Goal: Navigation & Orientation: Find specific page/section

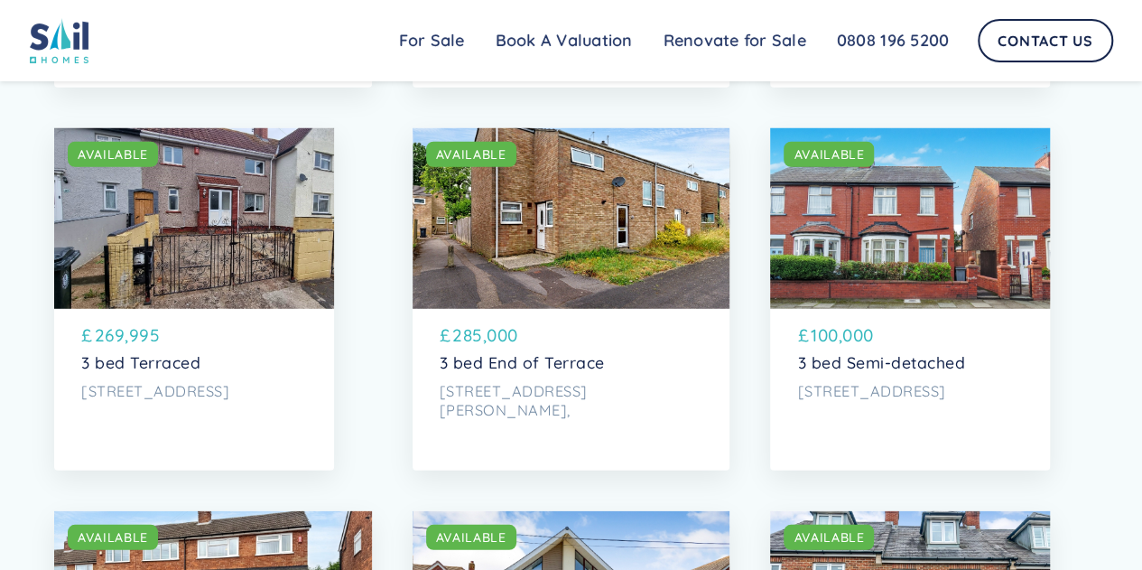
scroll to position [2438, 0]
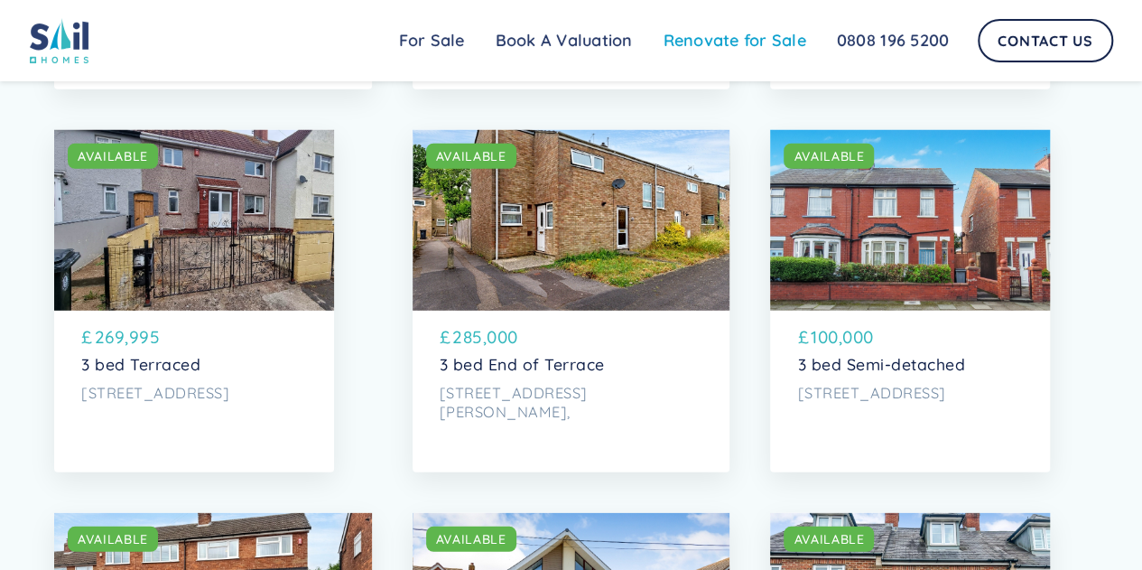
click at [730, 45] on link "Renovate for Sale" at bounding box center [734, 41] width 173 height 36
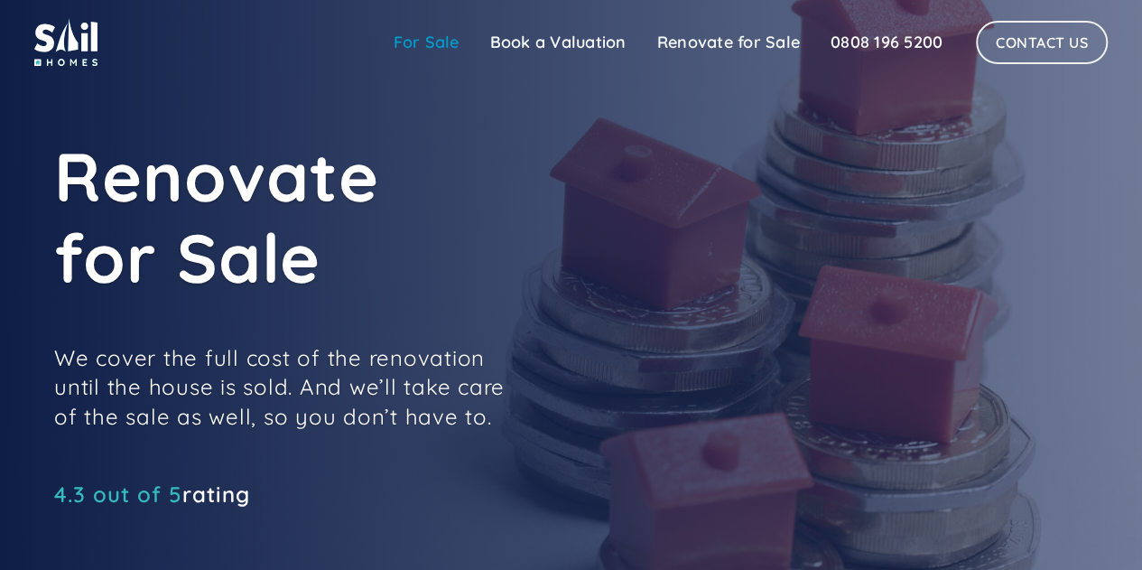
click at [420, 50] on link "For Sale" at bounding box center [426, 42] width 97 height 36
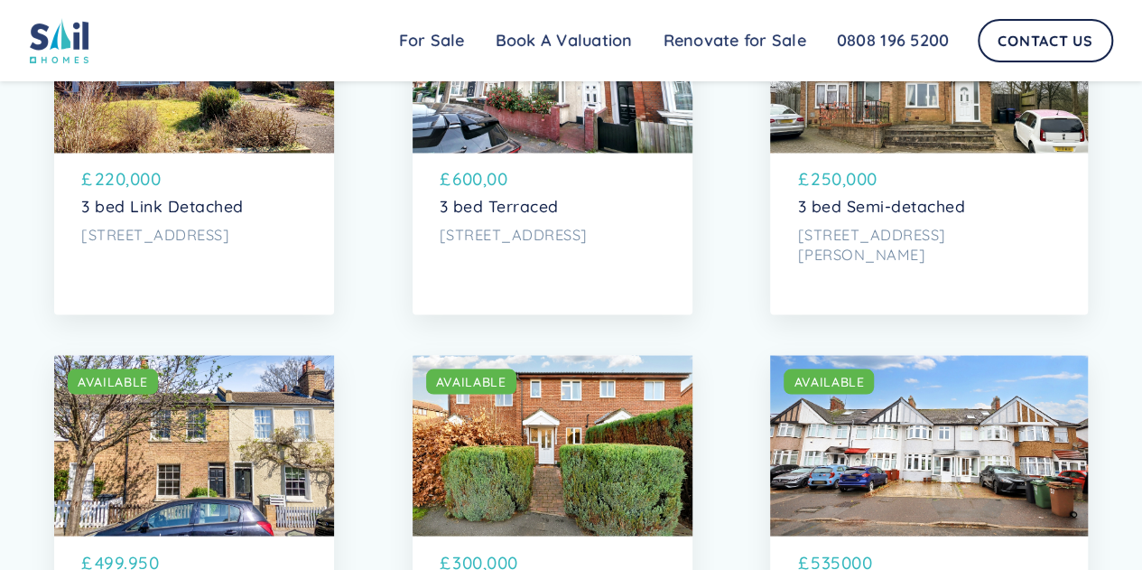
scroll to position [4806, 0]
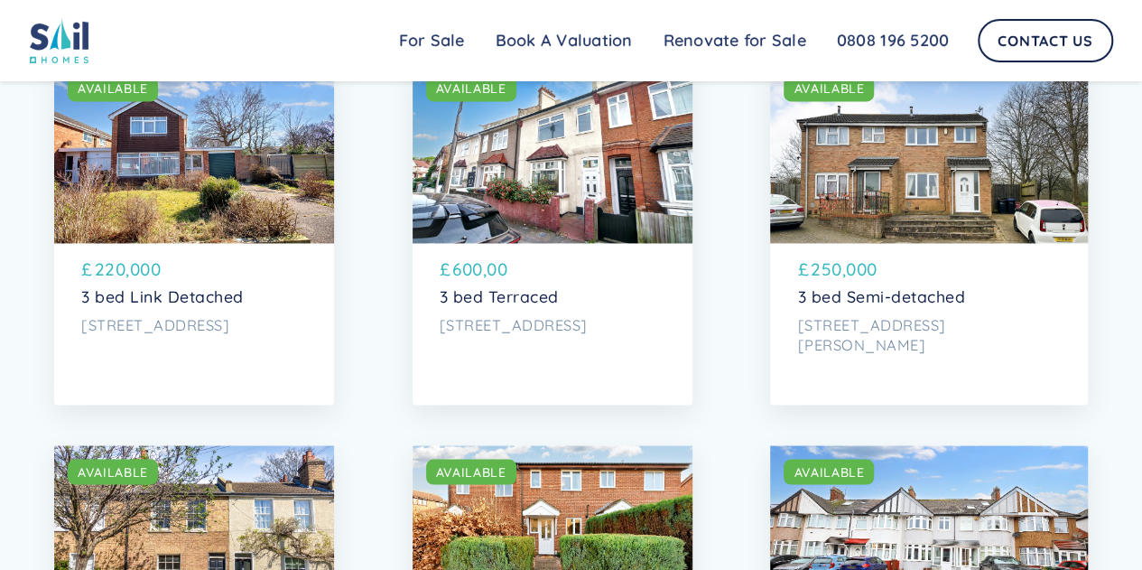
click at [588, 243] on div "SOLD AVAILABLE" at bounding box center [553, 152] width 280 height 181
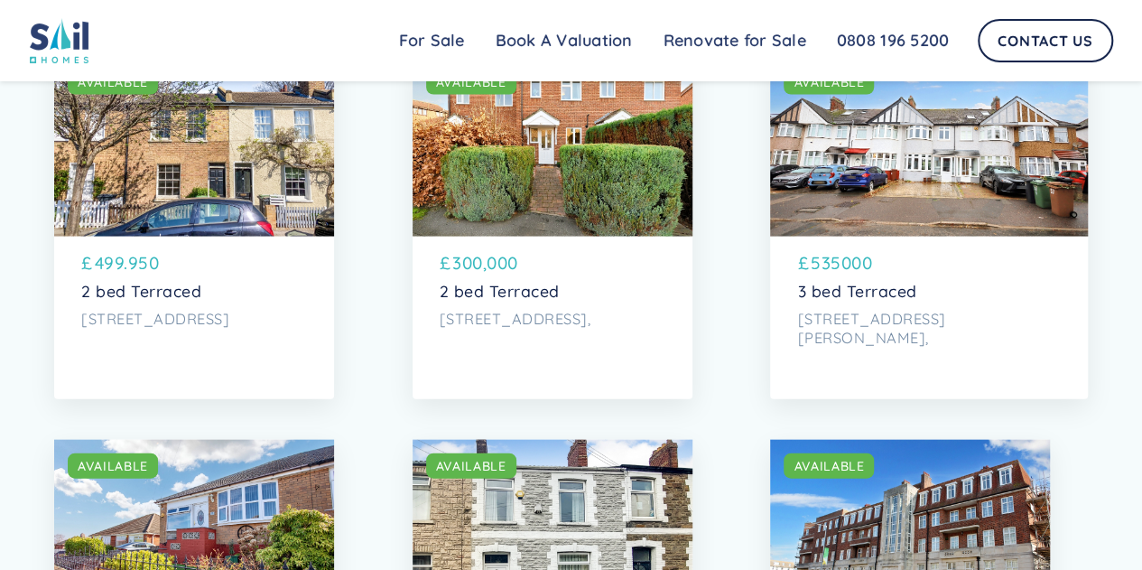
scroll to position [5194, 0]
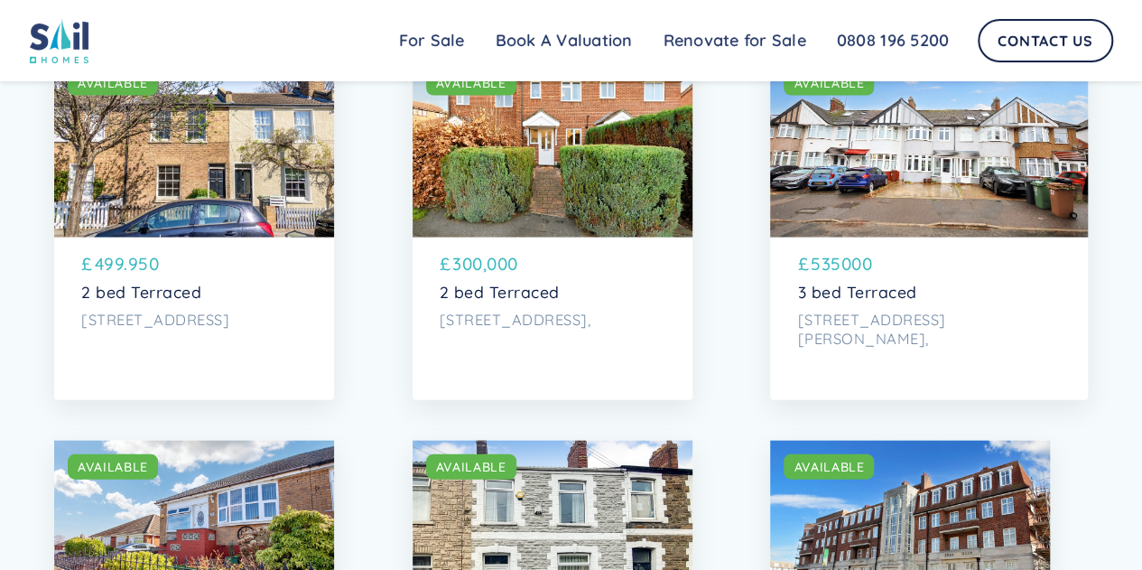
click at [237, 237] on div "SOLD AVAILABLE" at bounding box center [194, 147] width 280 height 181
click at [892, 237] on div "SOLD AVAILABLE" at bounding box center [929, 147] width 318 height 181
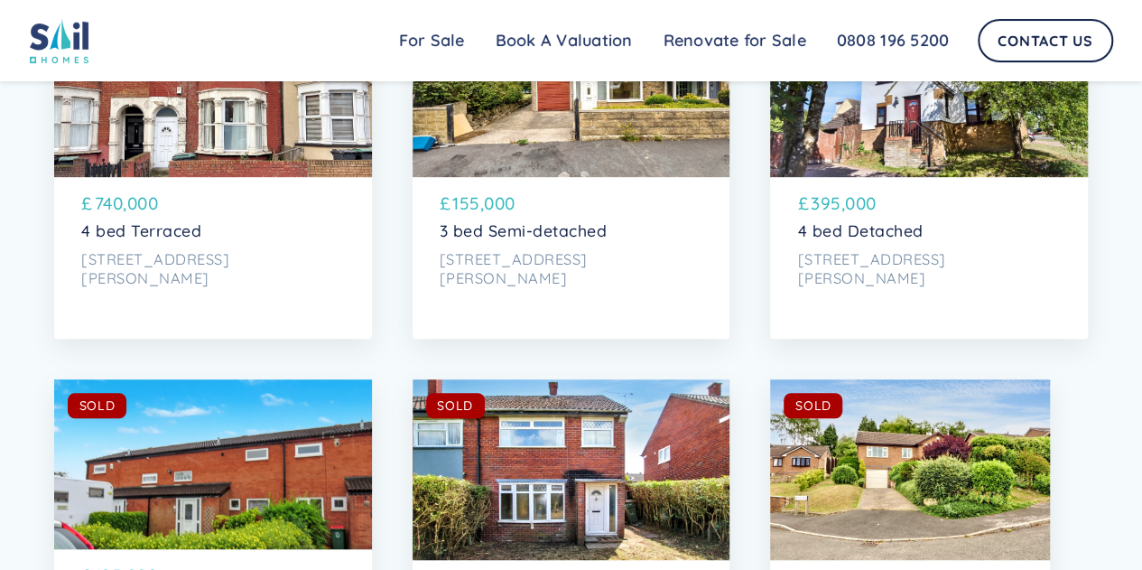
scroll to position [7242, 0]
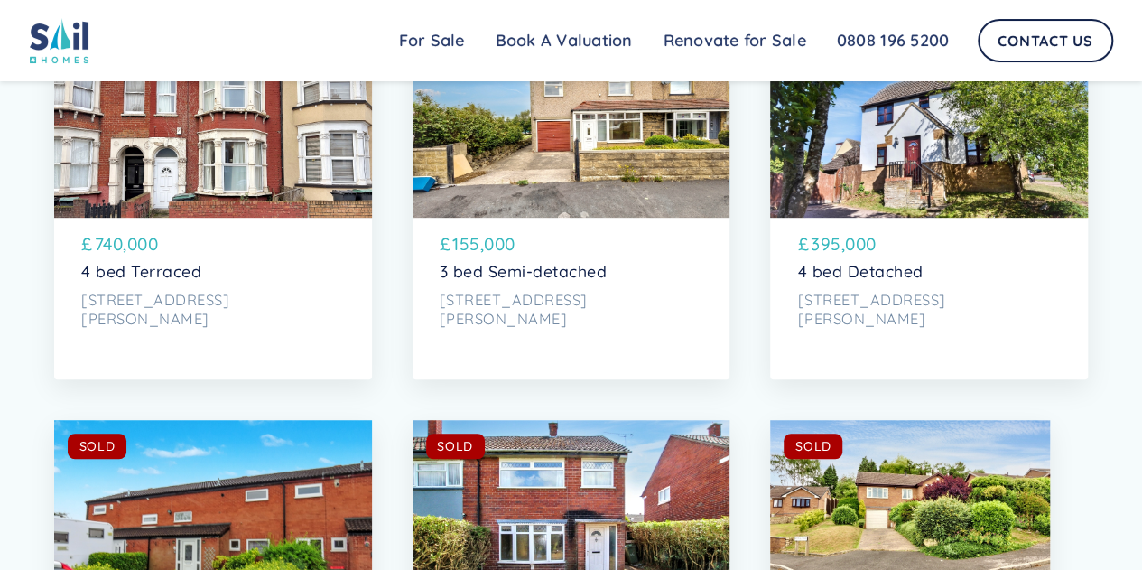
click at [222, 218] on div "SOLD AVAILABLE" at bounding box center [213, 127] width 318 height 181
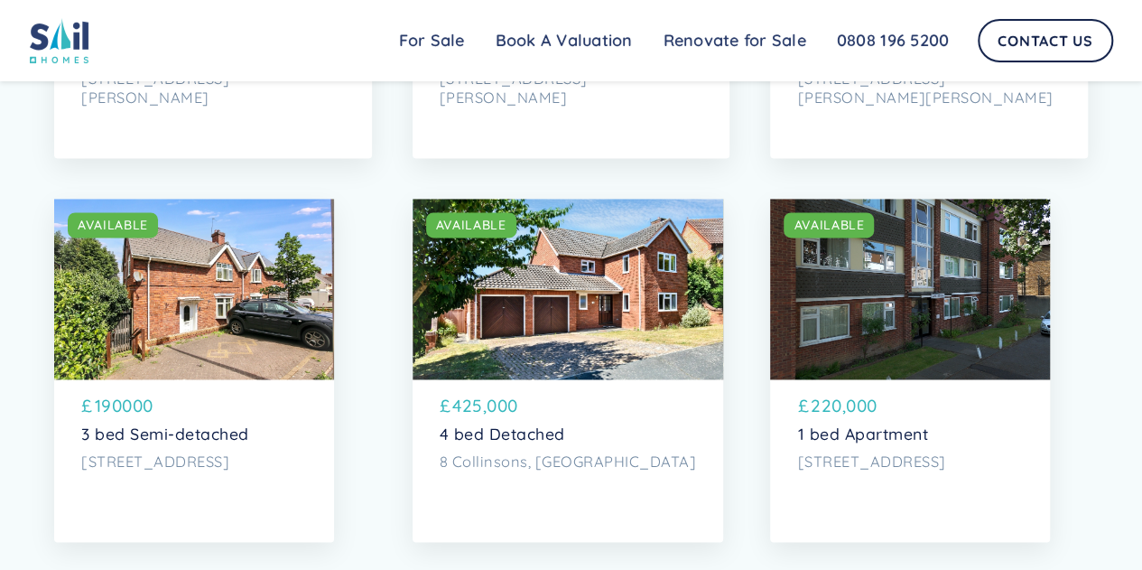
scroll to position [1241, 0]
